Goal: Check status

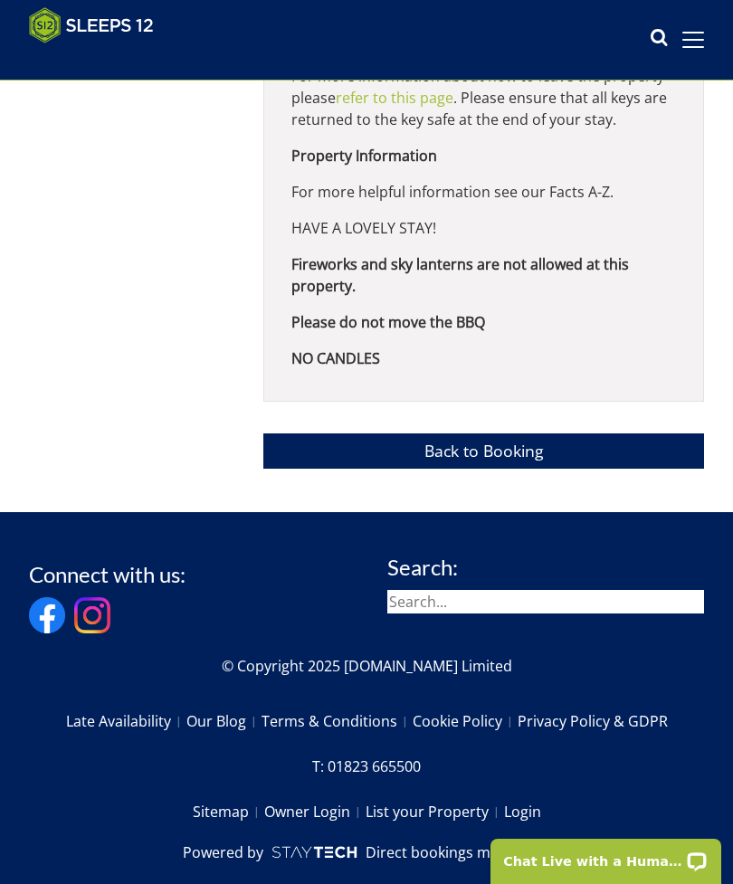
scroll to position [1728, 0]
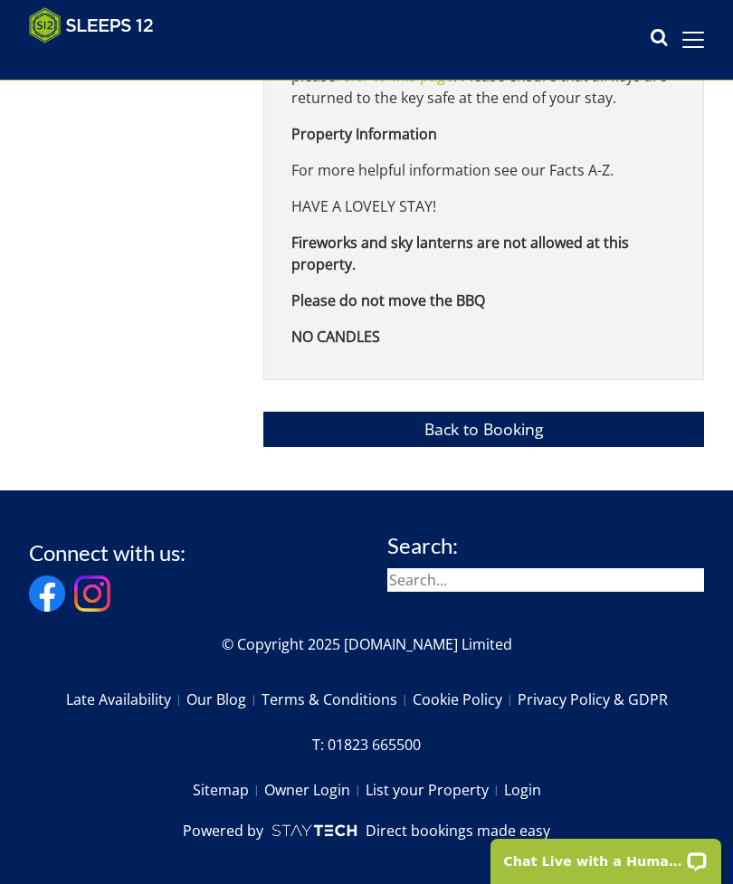
click at [479, 447] on link "Back to Booking" at bounding box center [483, 429] width 441 height 35
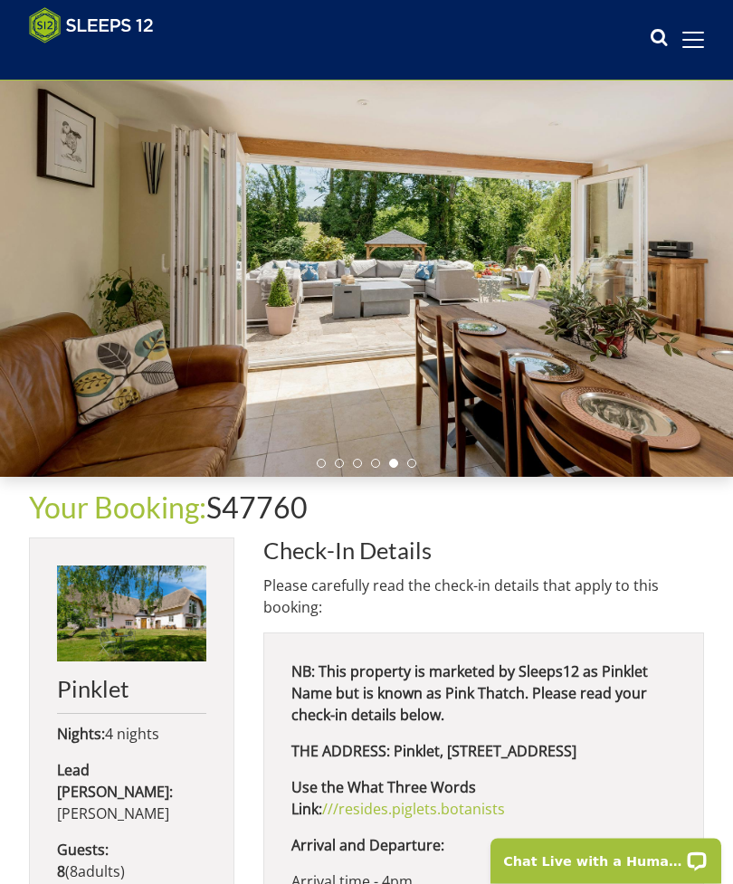
scroll to position [76, 0]
click at [143, 614] on img at bounding box center [131, 613] width 149 height 96
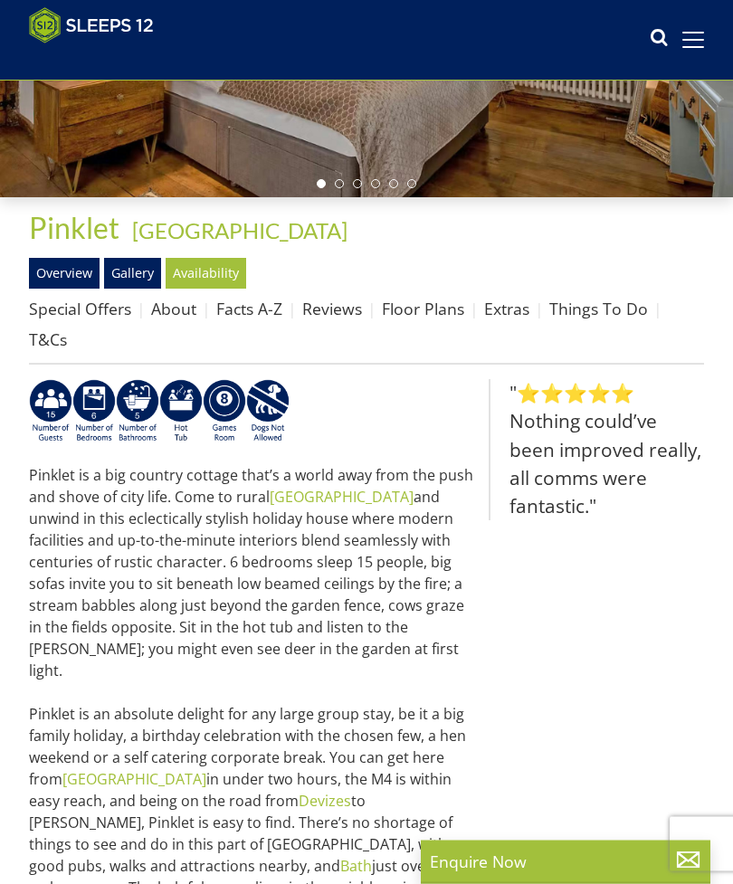
scroll to position [355, 0]
click at [311, 709] on p "Pinklet is a big country cottage that’s a world away from the push and shove of…" at bounding box center [251, 692] width 445 height 456
click at [517, 234] on h1 "Pinklet - [GEOGRAPHIC_DATA]" at bounding box center [366, 228] width 675 height 32
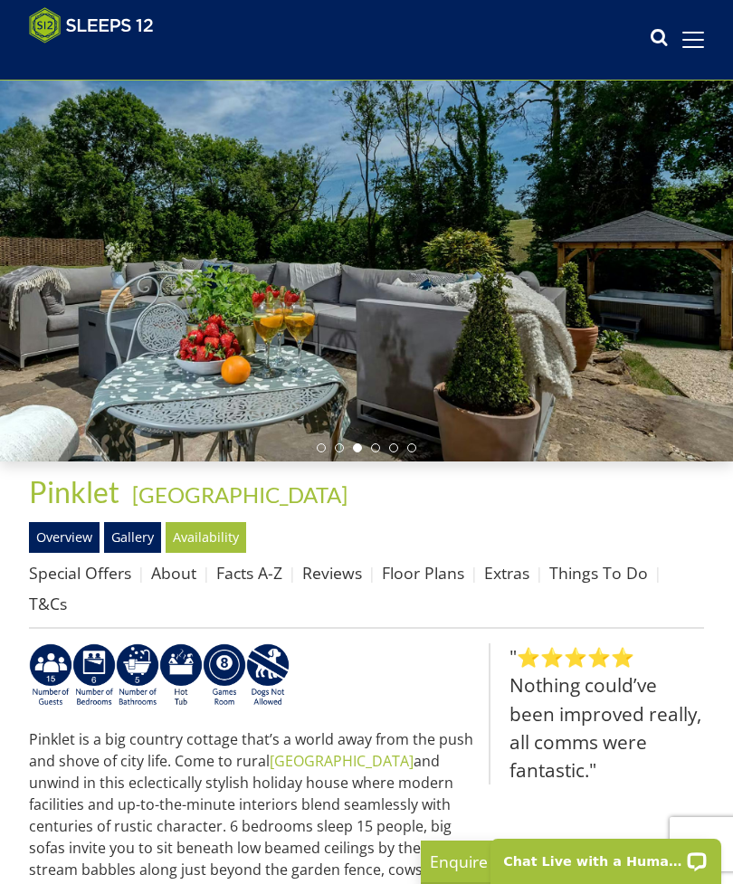
scroll to position [0, 0]
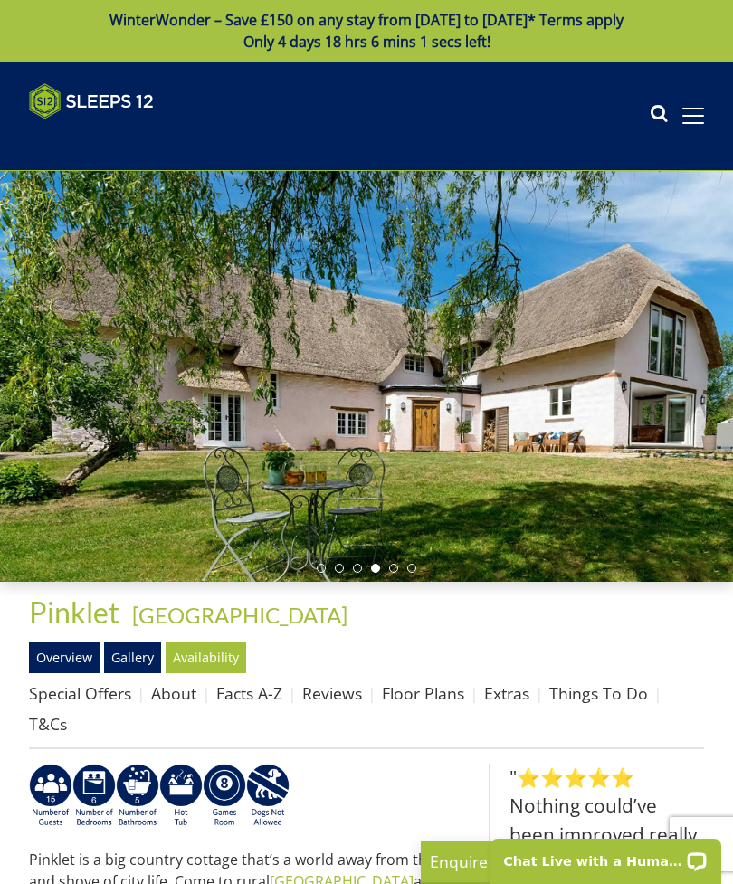
click at [587, 697] on link "Things To Do" at bounding box center [598, 693] width 99 height 22
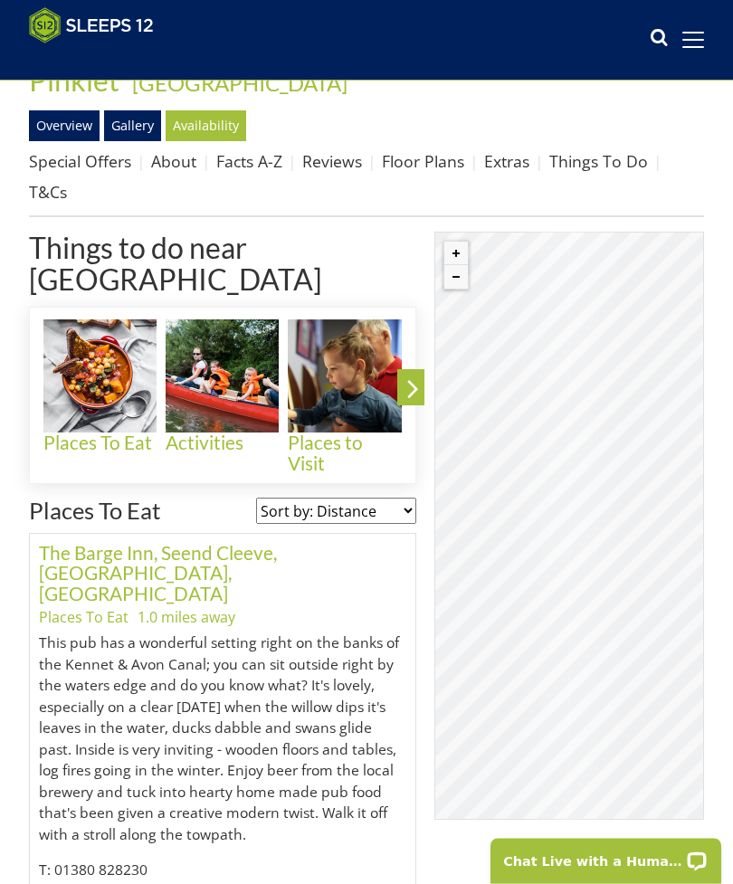
scroll to position [502, 0]
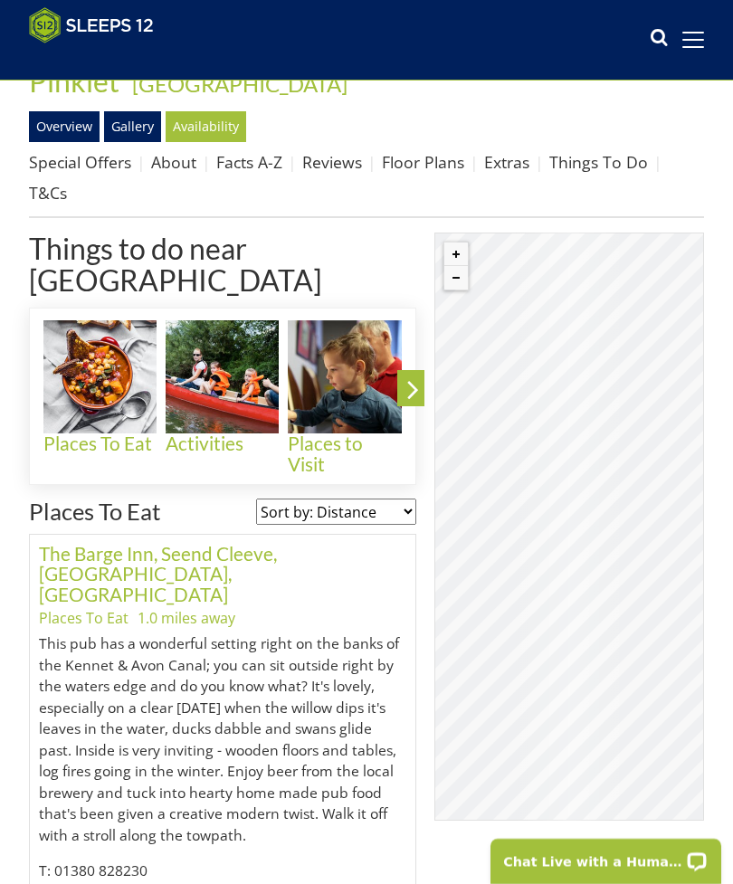
click at [95, 542] on link "The Barge Inn, Seend Cleeve, [GEOGRAPHIC_DATA], [GEOGRAPHIC_DATA]" at bounding box center [158, 574] width 238 height 64
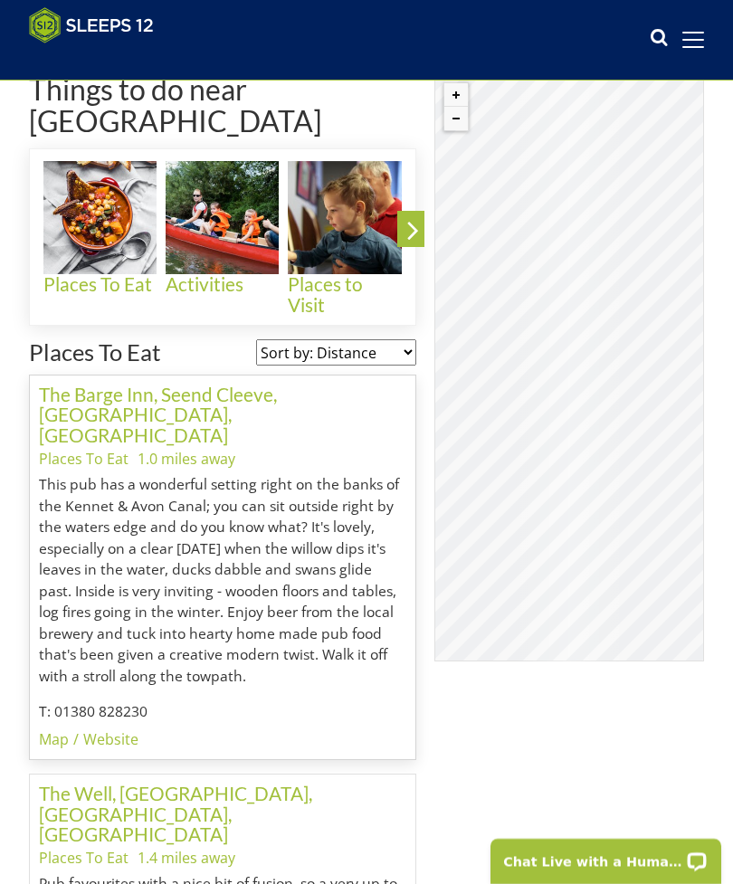
scroll to position [703, 0]
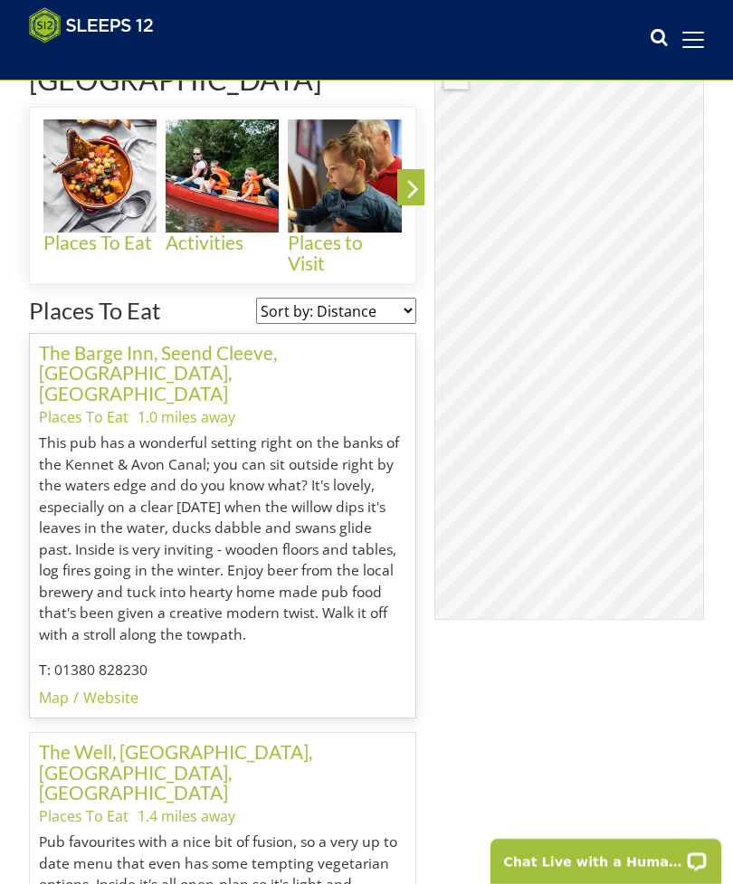
click at [91, 341] on link "The Barge Inn, Seend Cleeve, [GEOGRAPHIC_DATA], [GEOGRAPHIC_DATA]" at bounding box center [158, 373] width 238 height 64
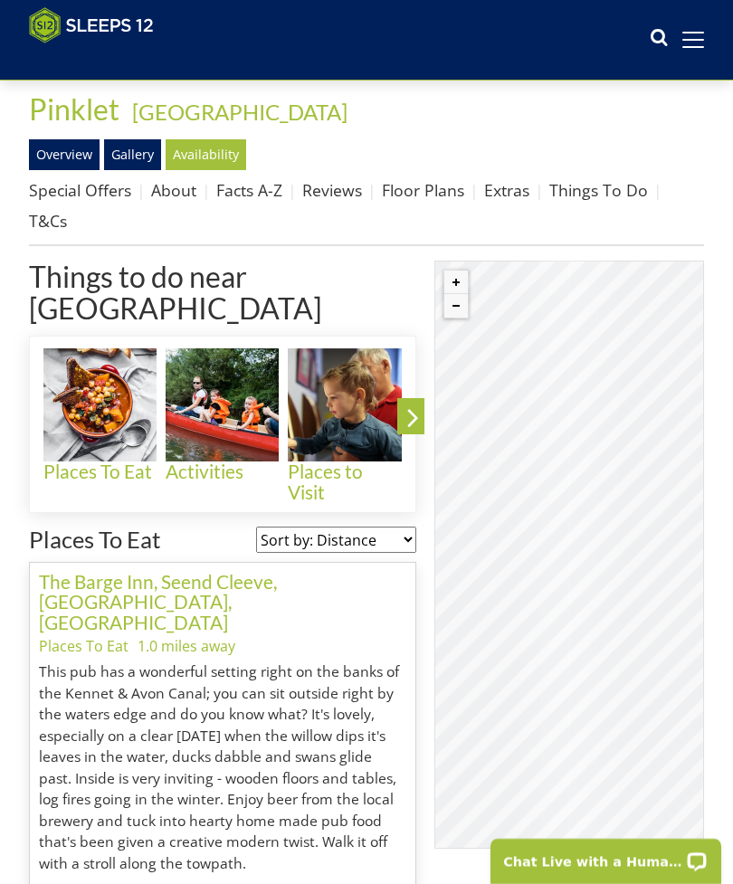
scroll to position [475, 0]
